Goal: Task Accomplishment & Management: Use online tool/utility

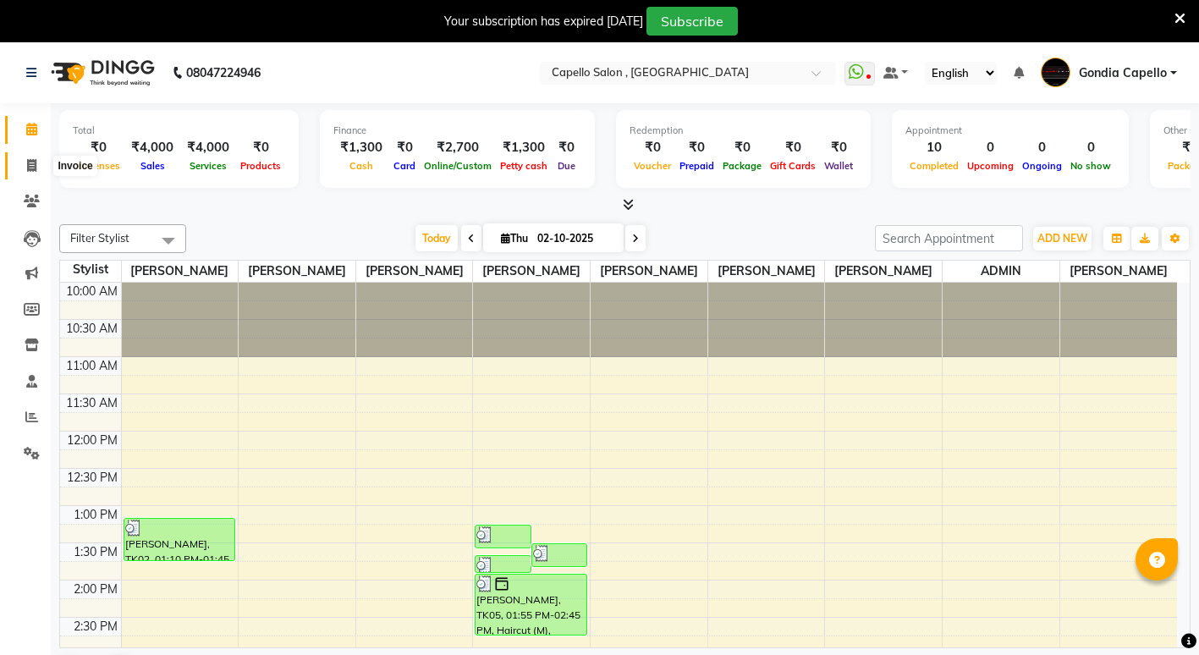
click at [35, 168] on icon at bounding box center [31, 165] width 9 height 13
select select "service"
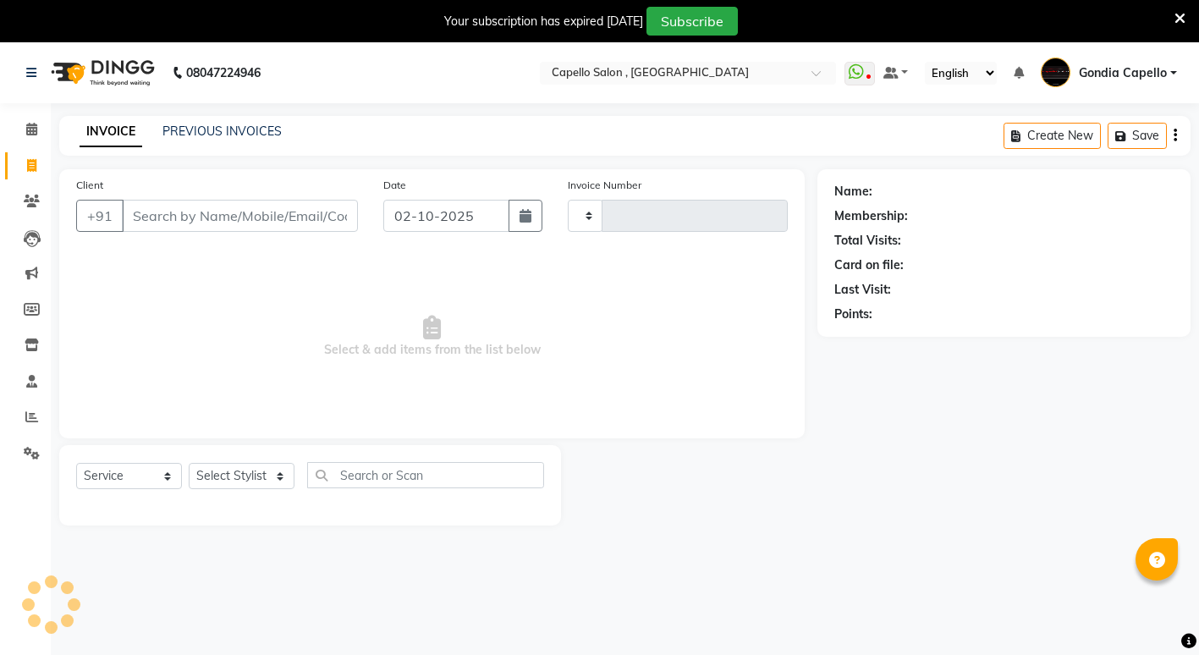
type input "2597"
select select "853"
click at [223, 131] on link "PREVIOUS INVOICES" at bounding box center [221, 131] width 119 height 15
